Goal: Information Seeking & Learning: Learn about a topic

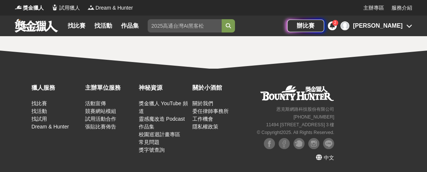
click at [392, 25] on div "[PERSON_NAME]" at bounding box center [378, 25] width 50 height 9
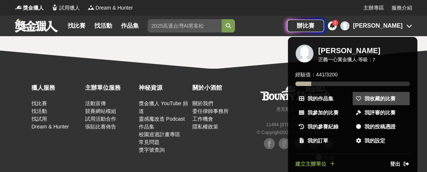
click at [379, 102] on span "我收藏的比賽" at bounding box center [379, 99] width 31 height 8
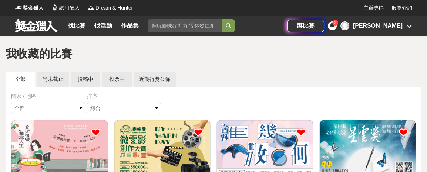
scroll to position [150, 0]
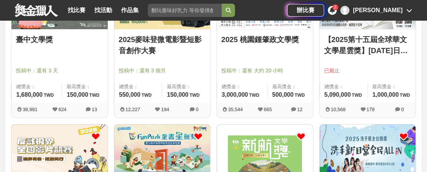
click at [260, 44] on link "2025 桃園鍾肇政文學獎" at bounding box center [264, 39] width 87 height 11
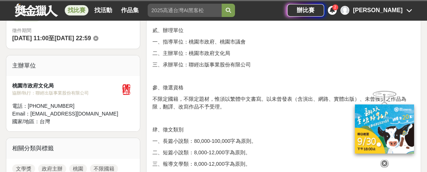
scroll to position [301, 0]
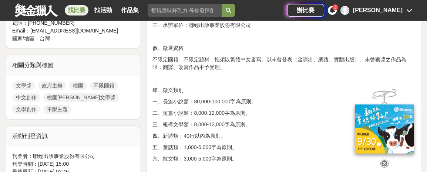
click at [383, 163] on icon at bounding box center [384, 164] width 8 height 8
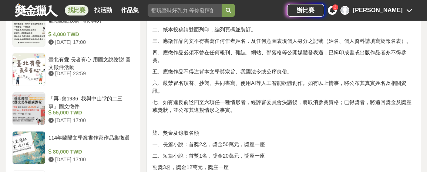
scroll to position [696, 0]
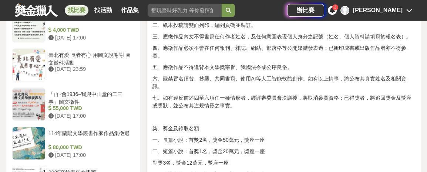
drag, startPoint x: 342, startPoint y: 84, endPoint x: 270, endPoint y: 89, distance: 71.5
drag, startPoint x: 286, startPoint y: 92, endPoint x: 275, endPoint y: 88, distance: 12.2
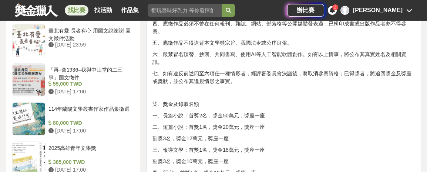
scroll to position [728, 0]
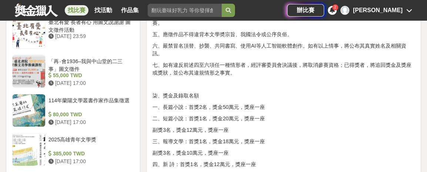
drag, startPoint x: 366, startPoint y: 125, endPoint x: 356, endPoint y: 133, distance: 13.5
drag, startPoint x: 400, startPoint y: 119, endPoint x: 411, endPoint y: 120, distance: 11.9
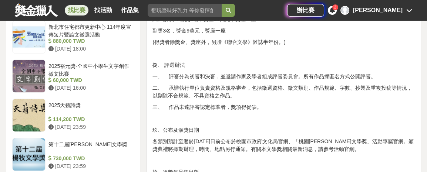
scroll to position [941, 0]
